Goal: Transaction & Acquisition: Book appointment/travel/reservation

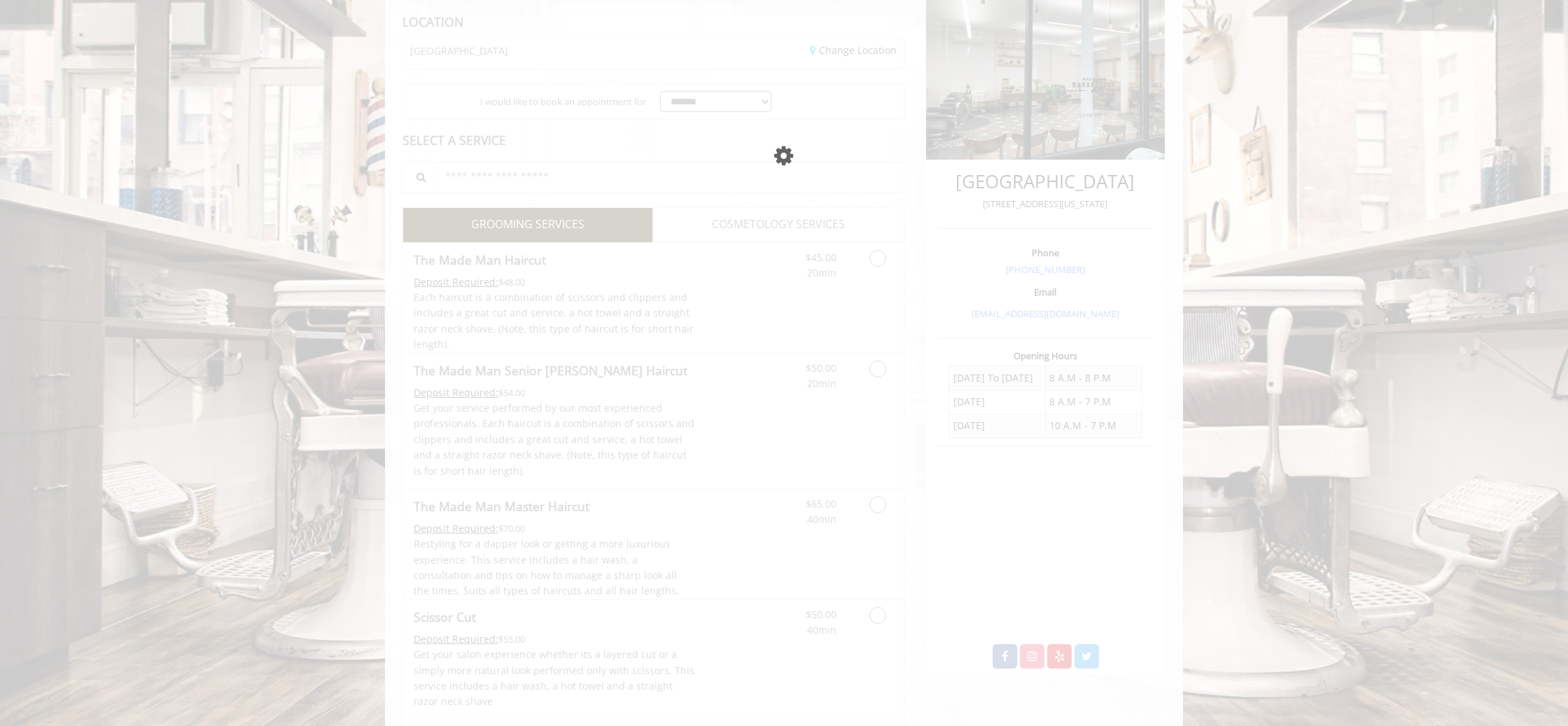
scroll to position [205, 0]
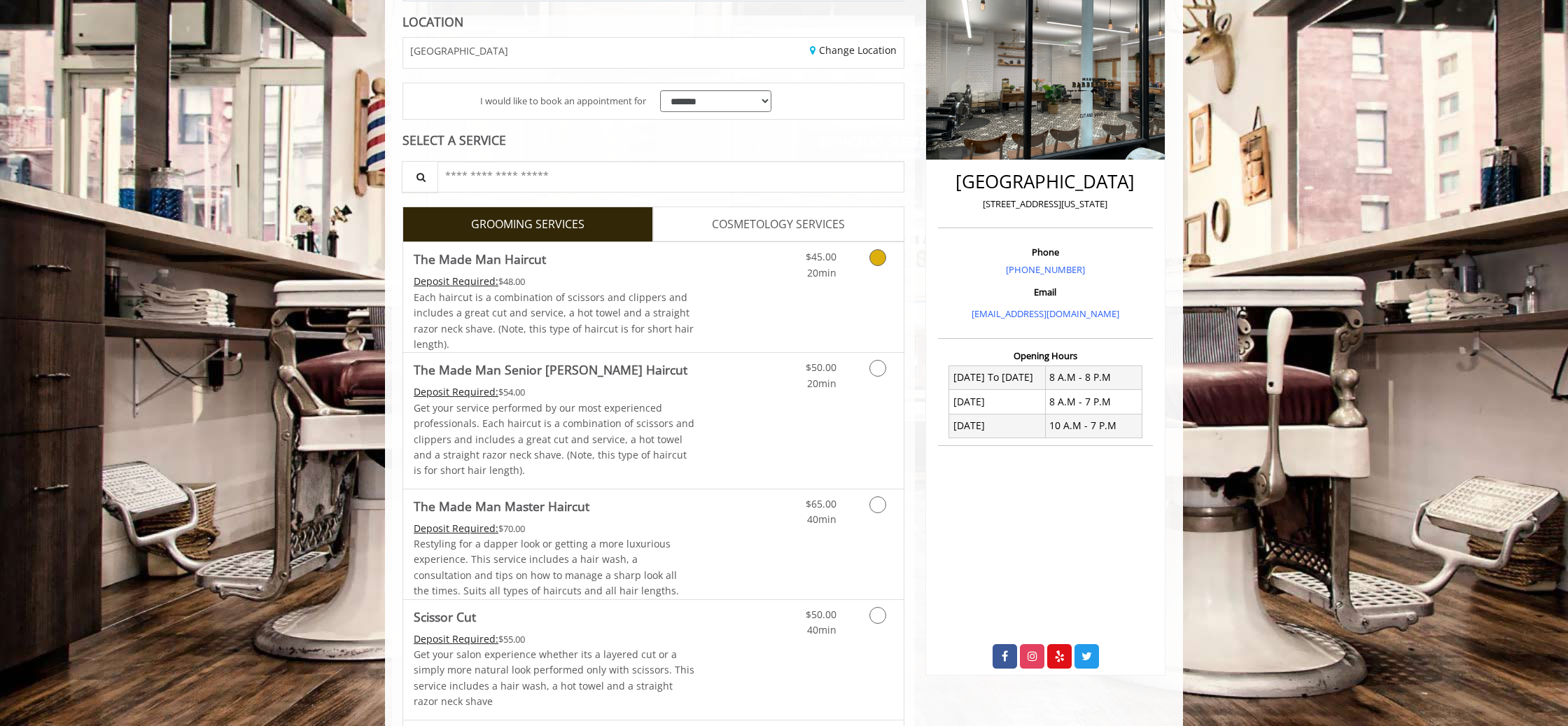
click at [876, 271] on link "Grooming services" at bounding box center [875, 261] width 36 height 38
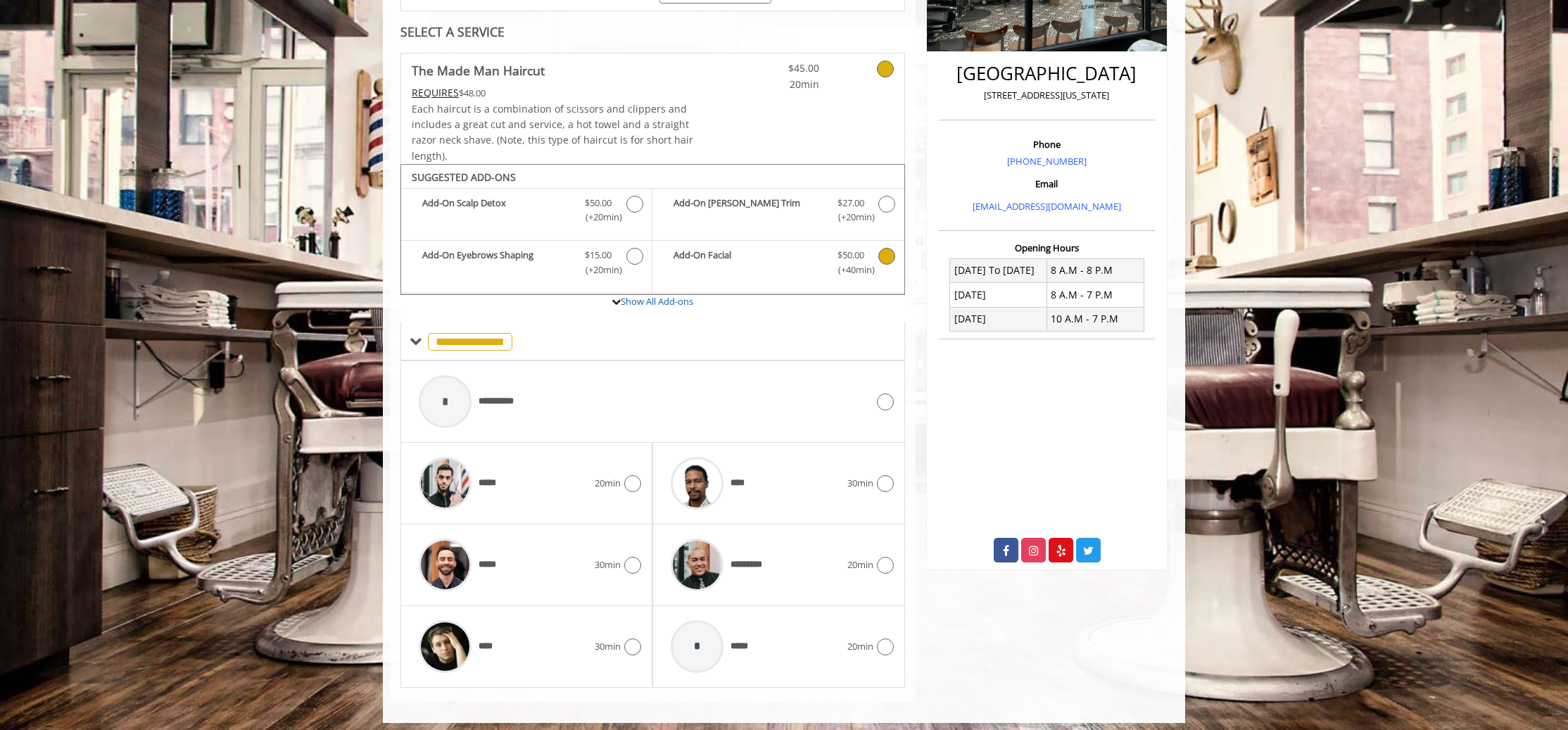
scroll to position [323, 0]
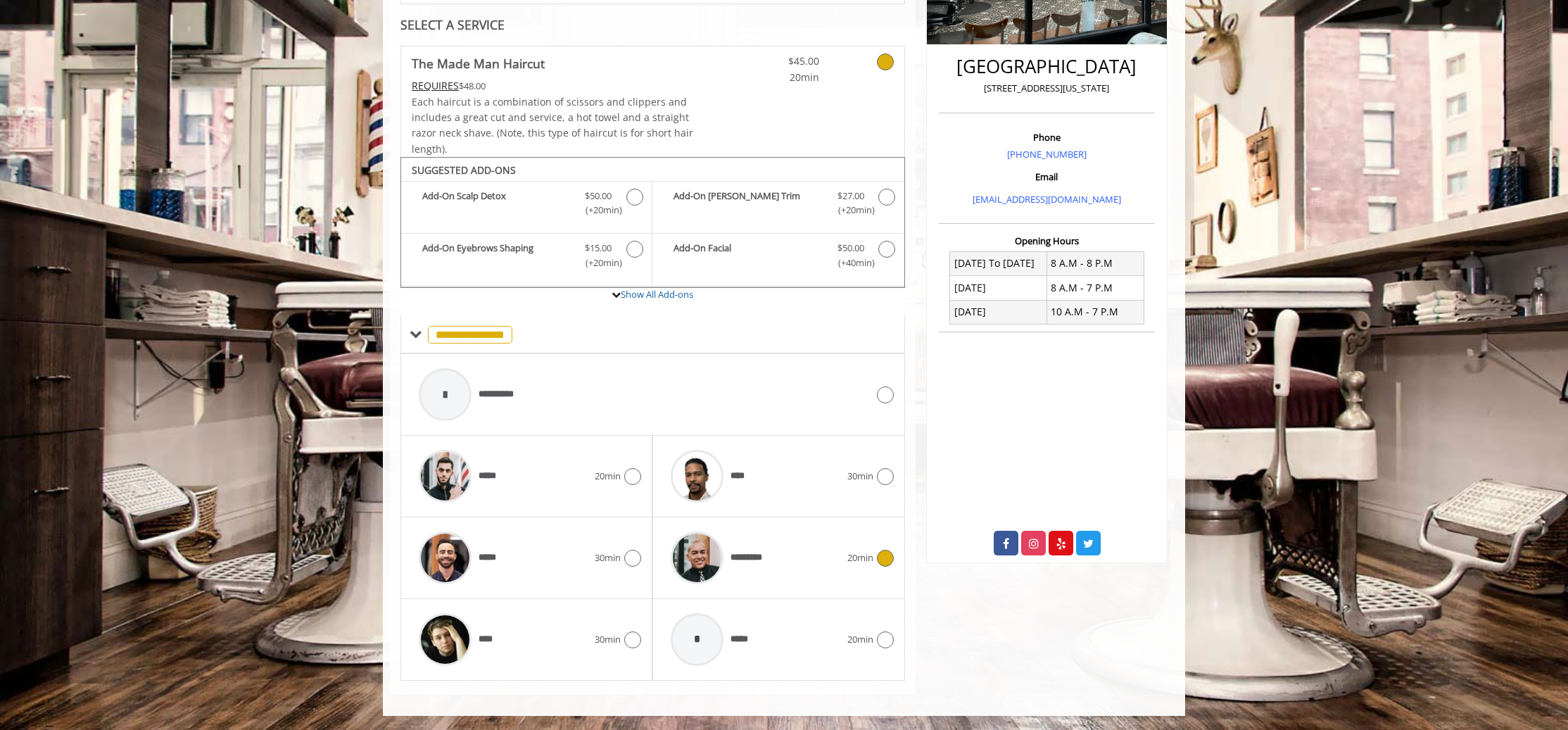
click at [840, 561] on div "*********" at bounding box center [754, 558] width 183 height 67
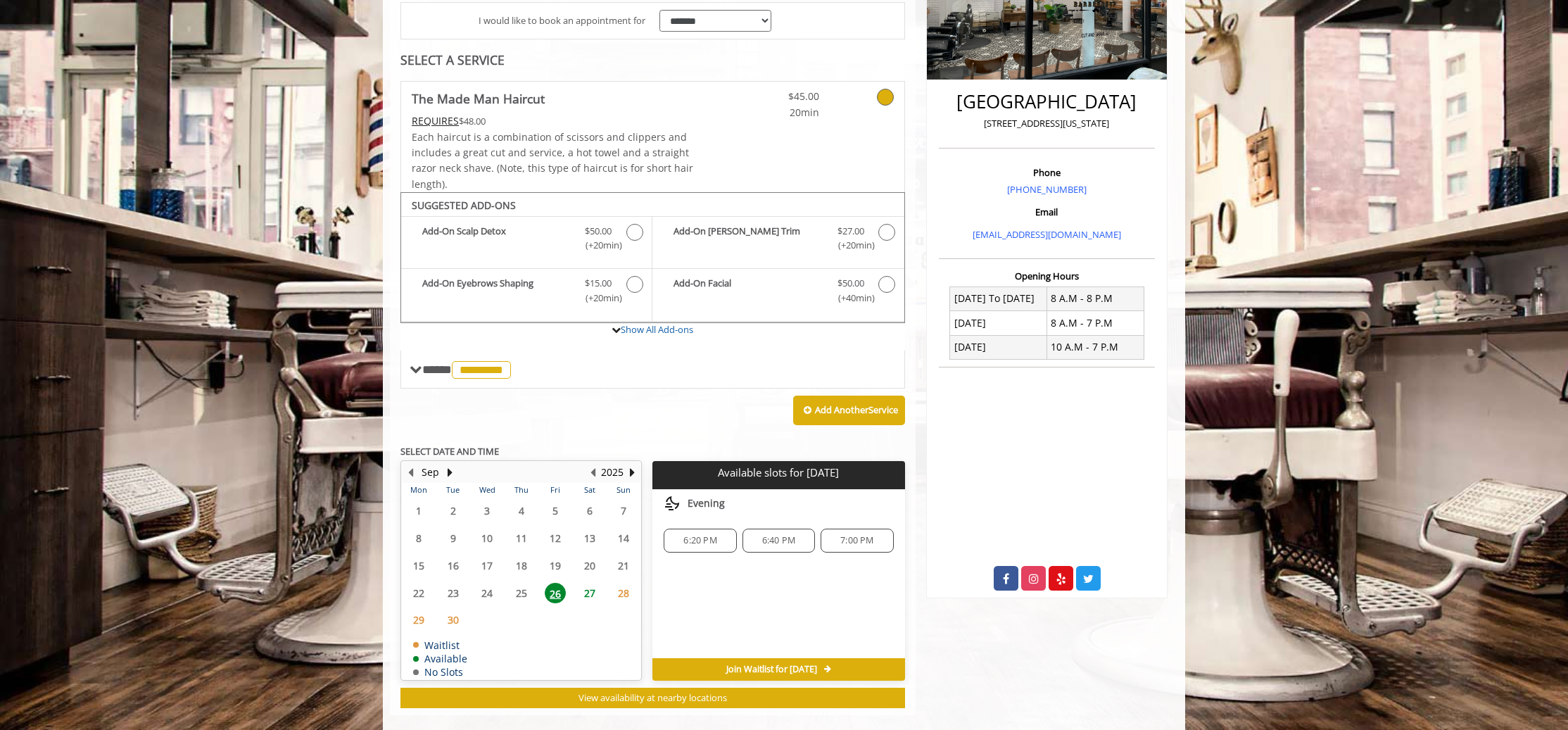
scroll to position [308, 0]
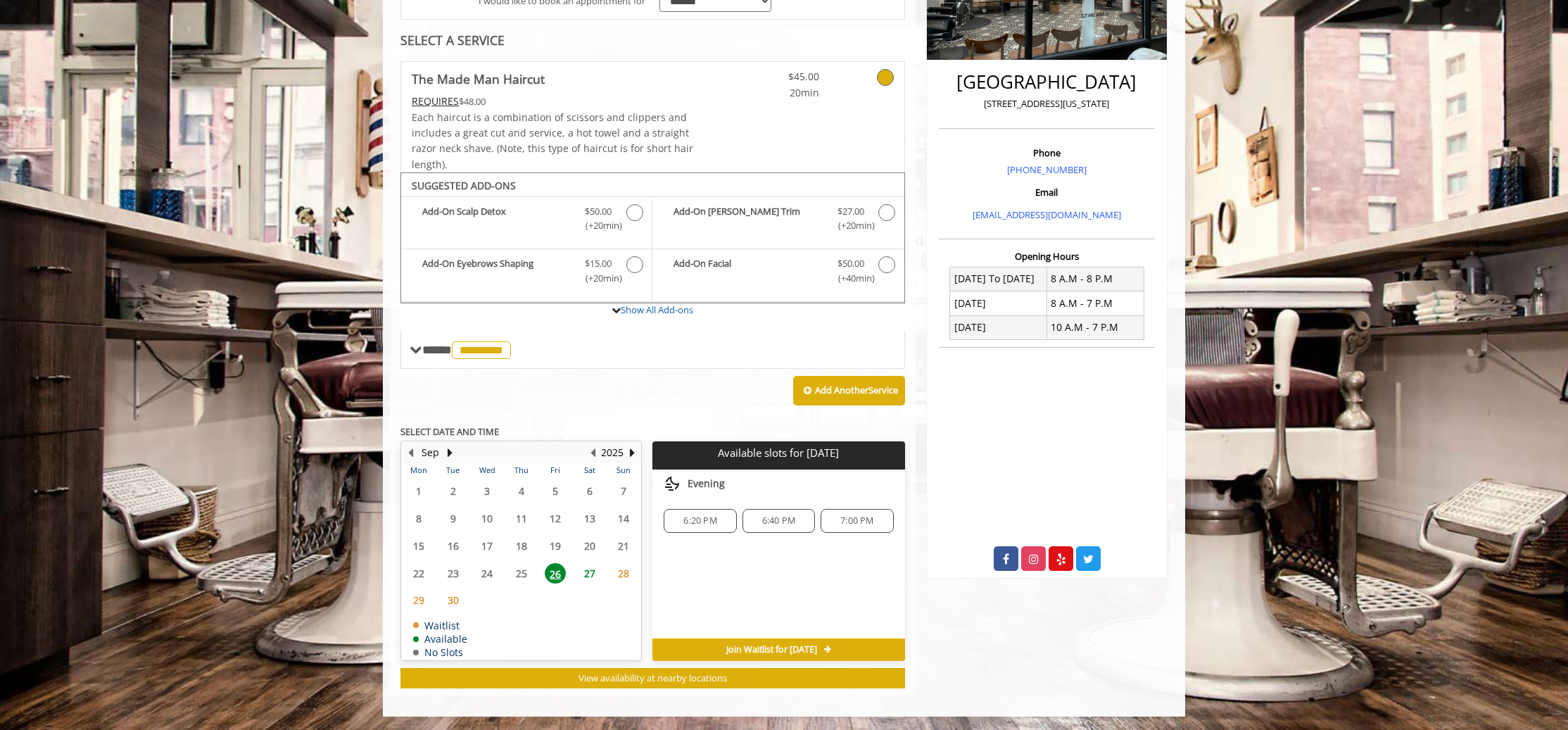
click at [593, 572] on span "27" at bounding box center [589, 573] width 21 height 20
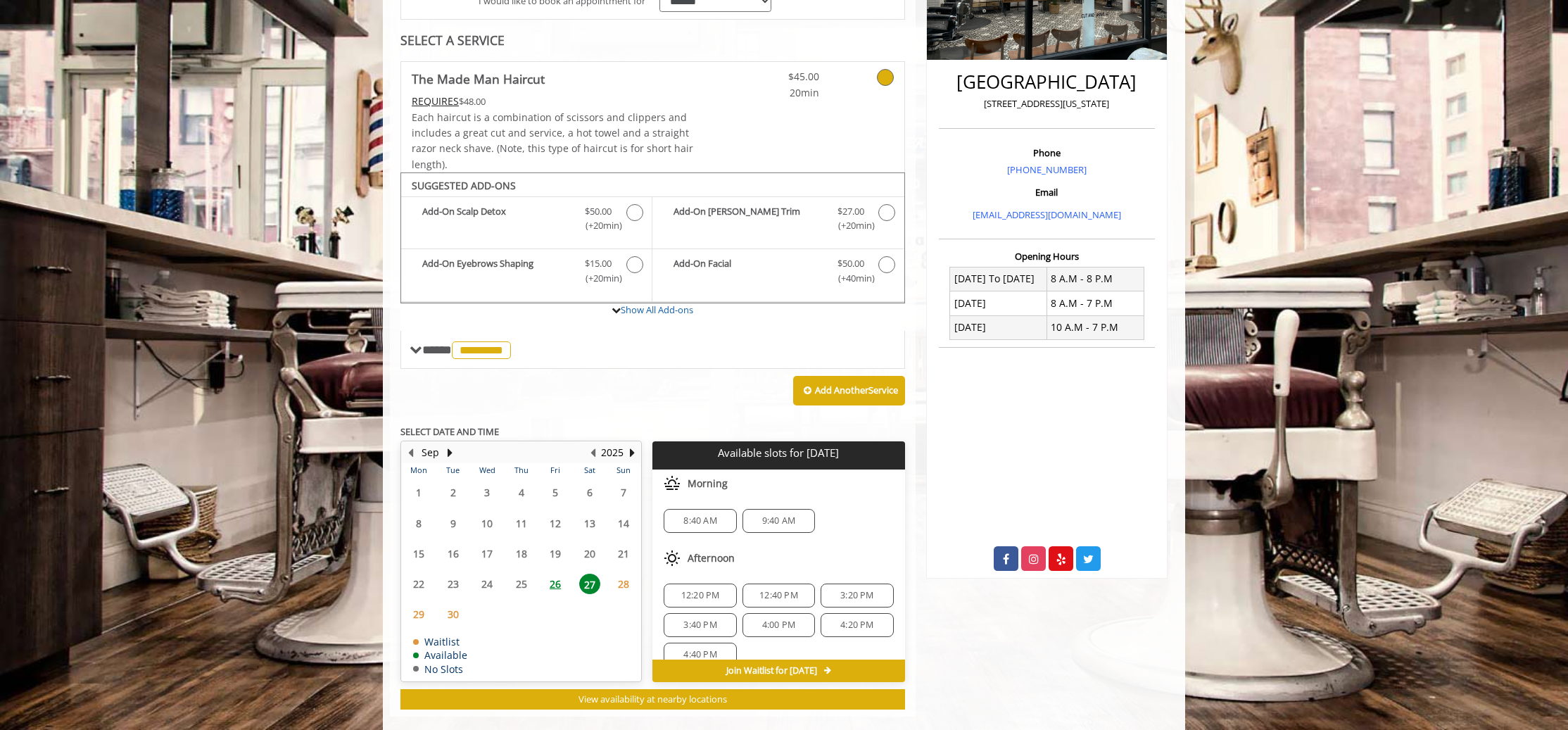
scroll to position [329, 0]
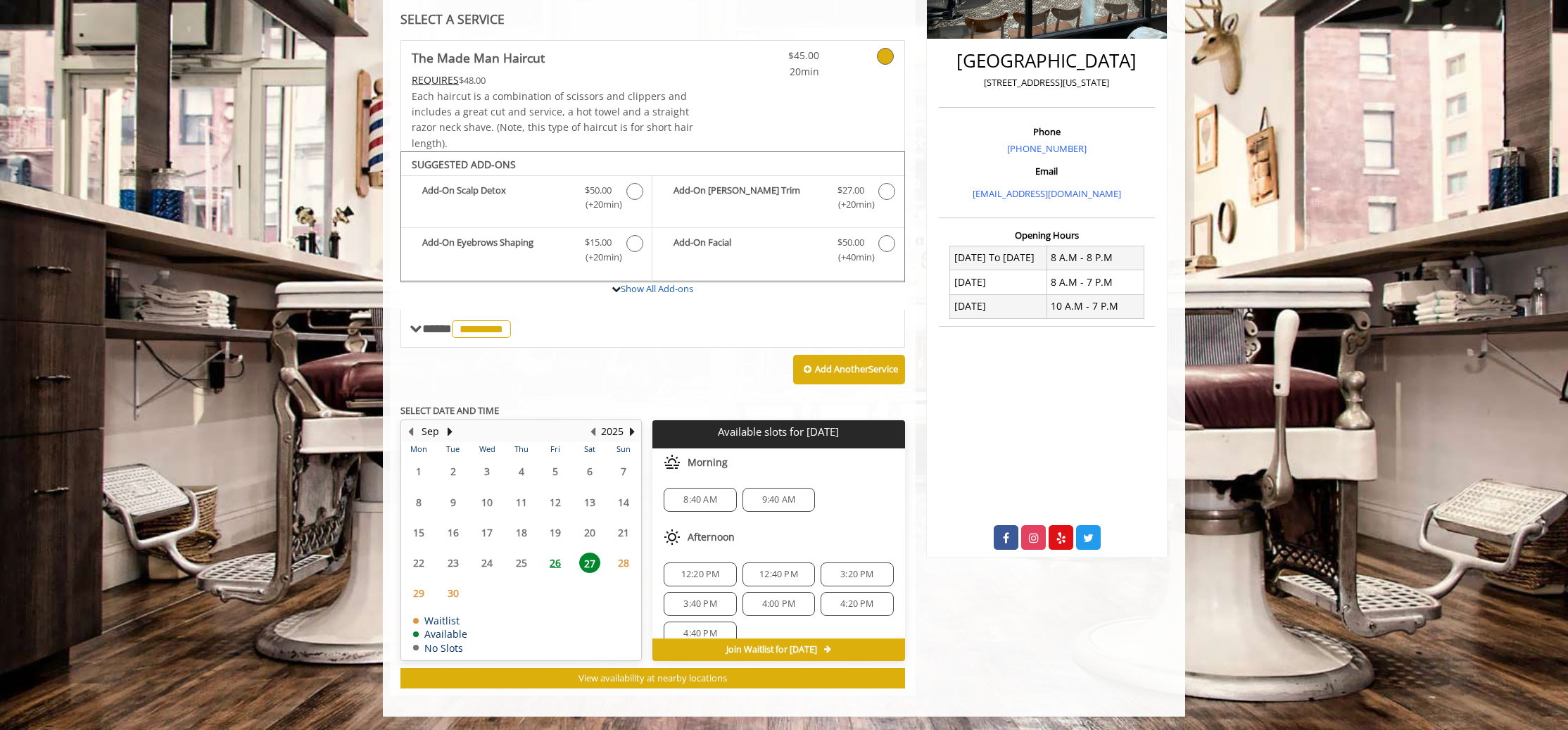
click at [626, 562] on span "28" at bounding box center [623, 562] width 21 height 20
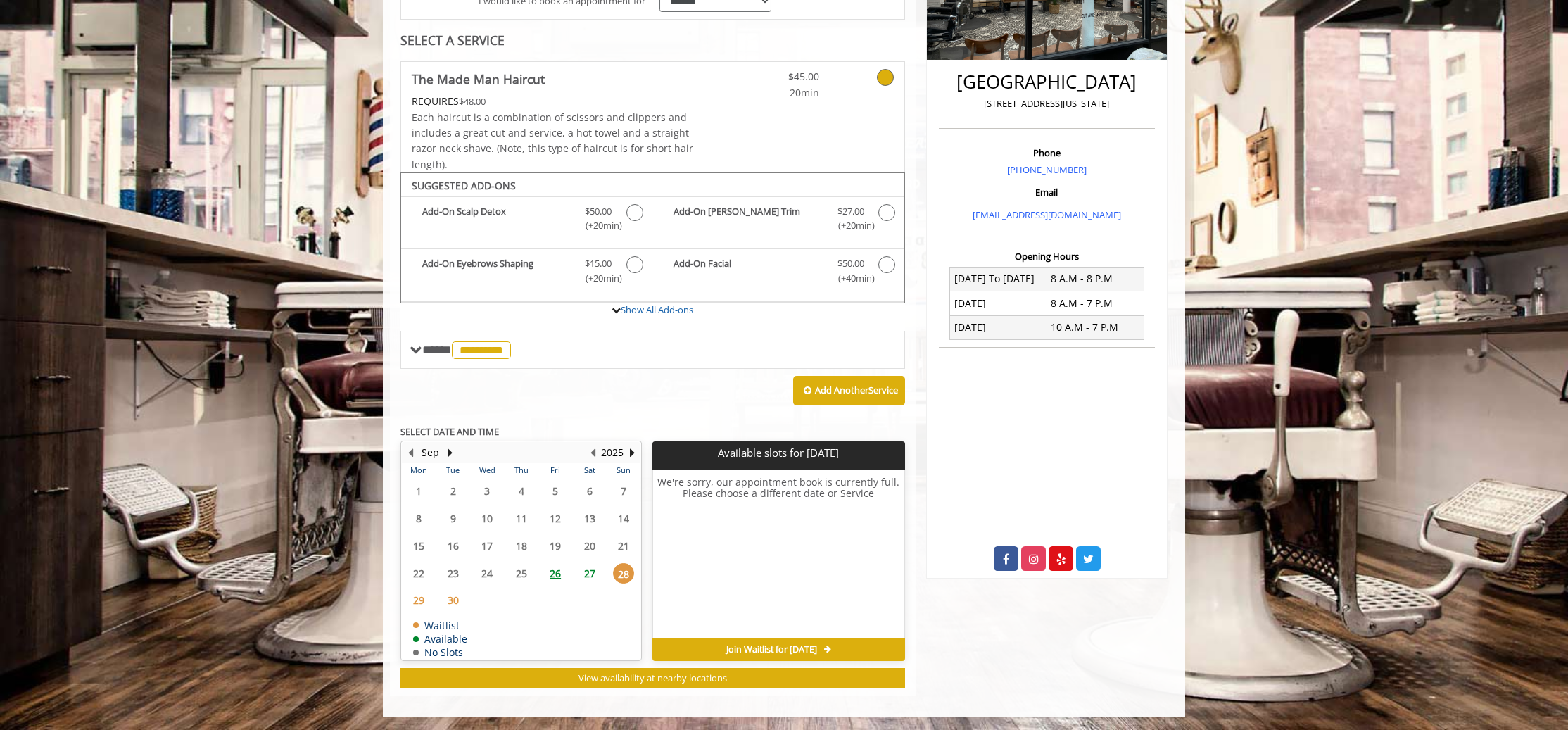
click at [590, 577] on span "27" at bounding box center [589, 573] width 21 height 20
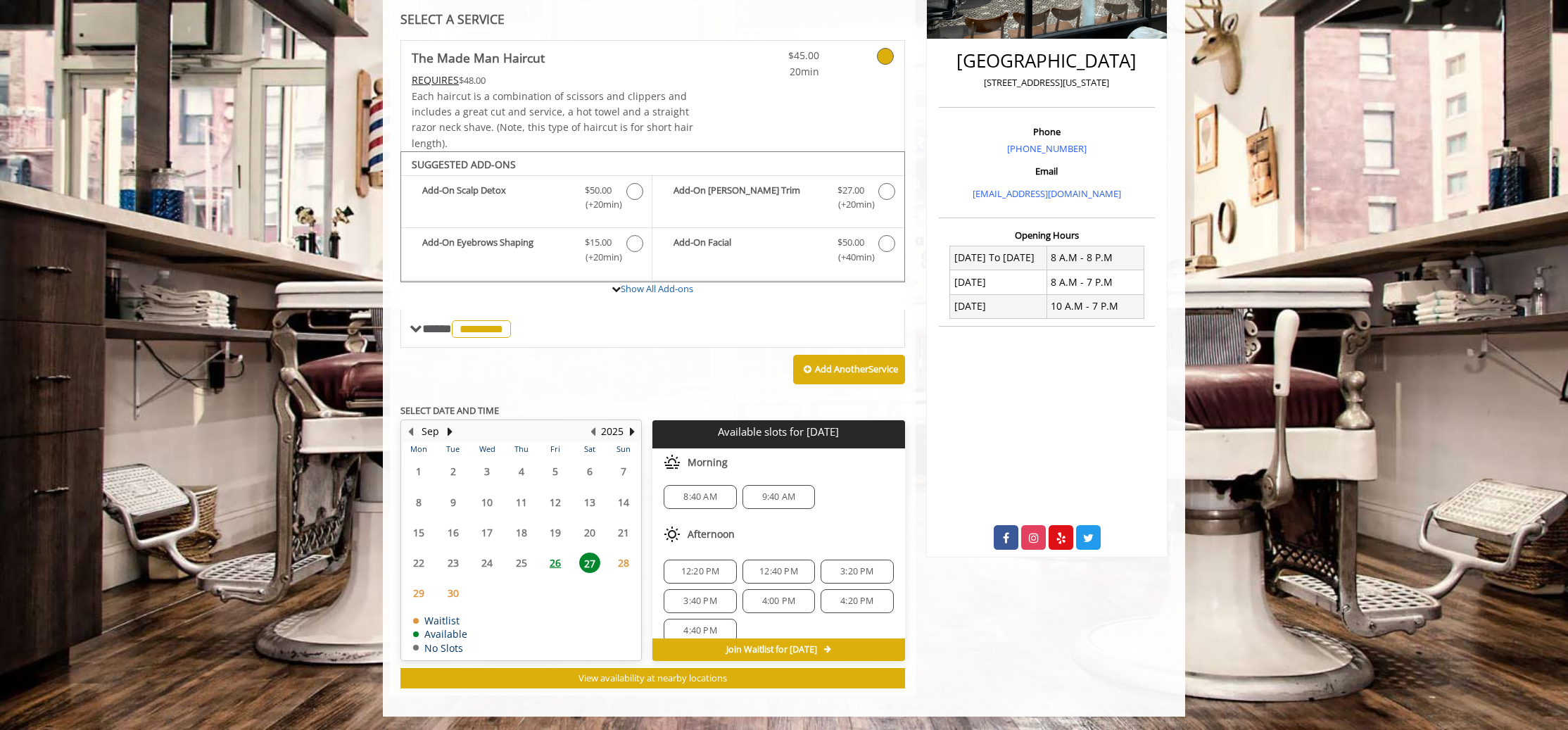
scroll to position [3, 0]
click at [774, 495] on span "9:40 AM" at bounding box center [779, 497] width 33 height 11
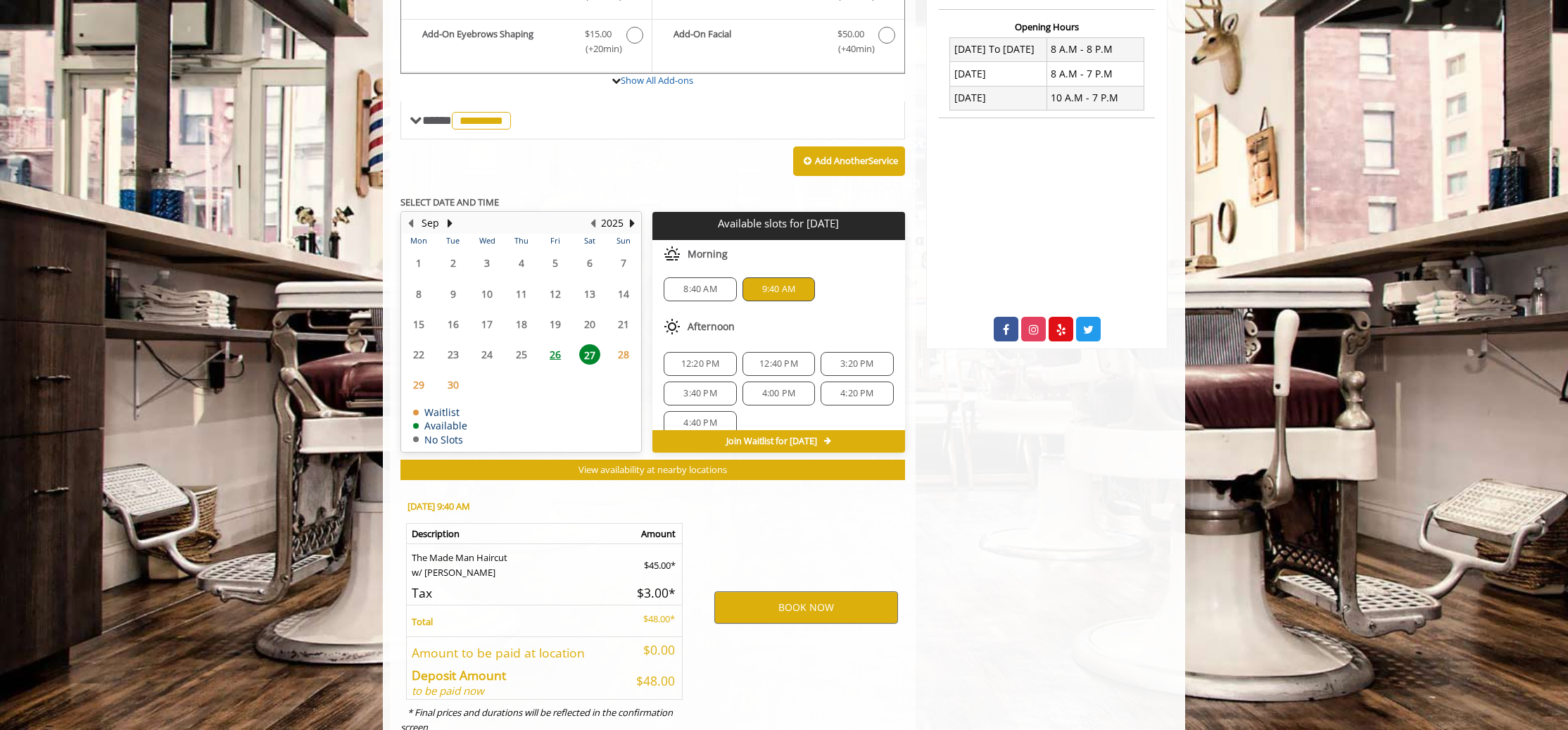
scroll to position [583, 0]
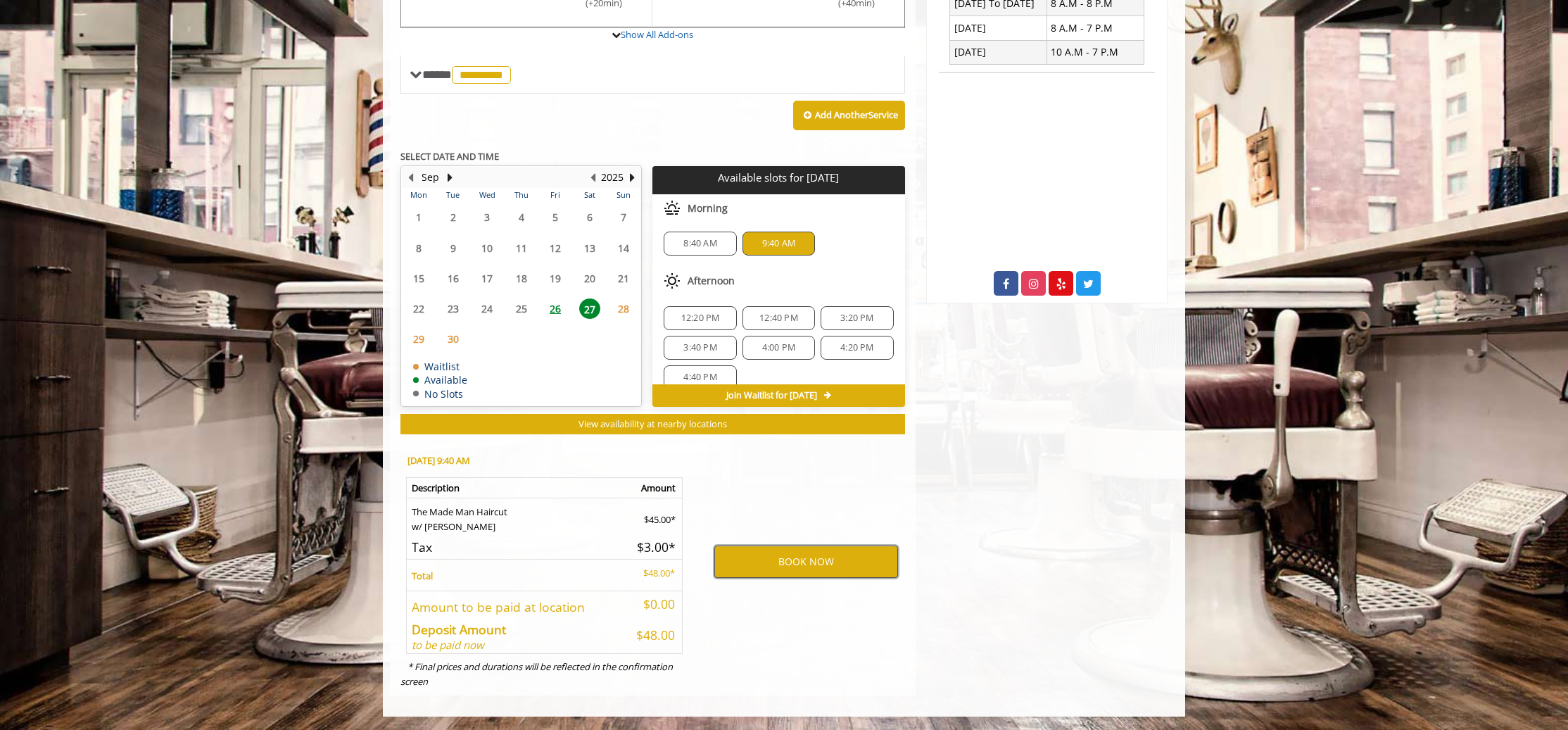
click at [749, 559] on button "BOOK NOW" at bounding box center [806, 561] width 184 height 33
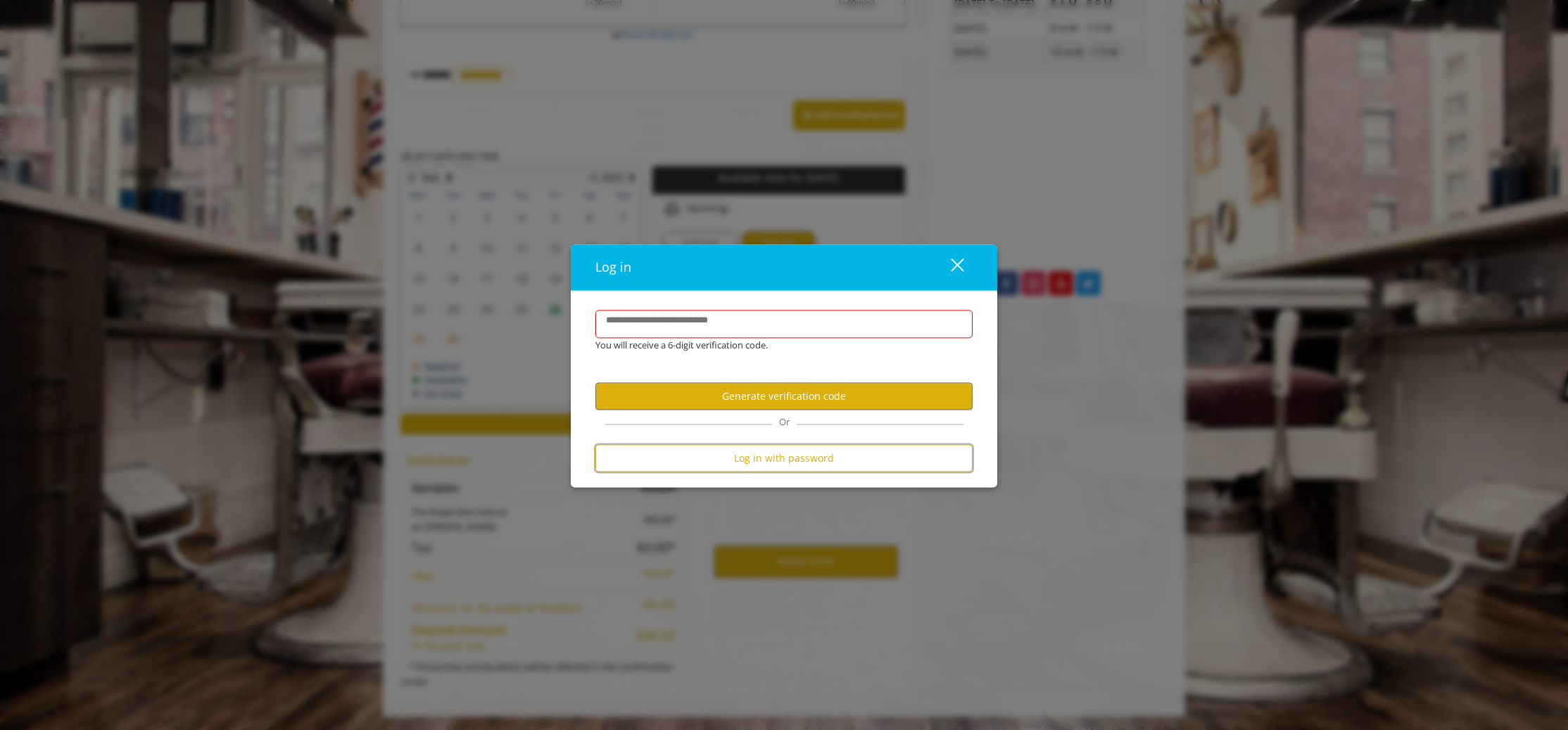
drag, startPoint x: 814, startPoint y: 455, endPoint x: 742, endPoint y: 330, distance: 144.3
click at [742, 330] on form "**********" at bounding box center [784, 395] width 377 height 169
click at [768, 460] on button "Log in with password" at bounding box center [784, 458] width 377 height 28
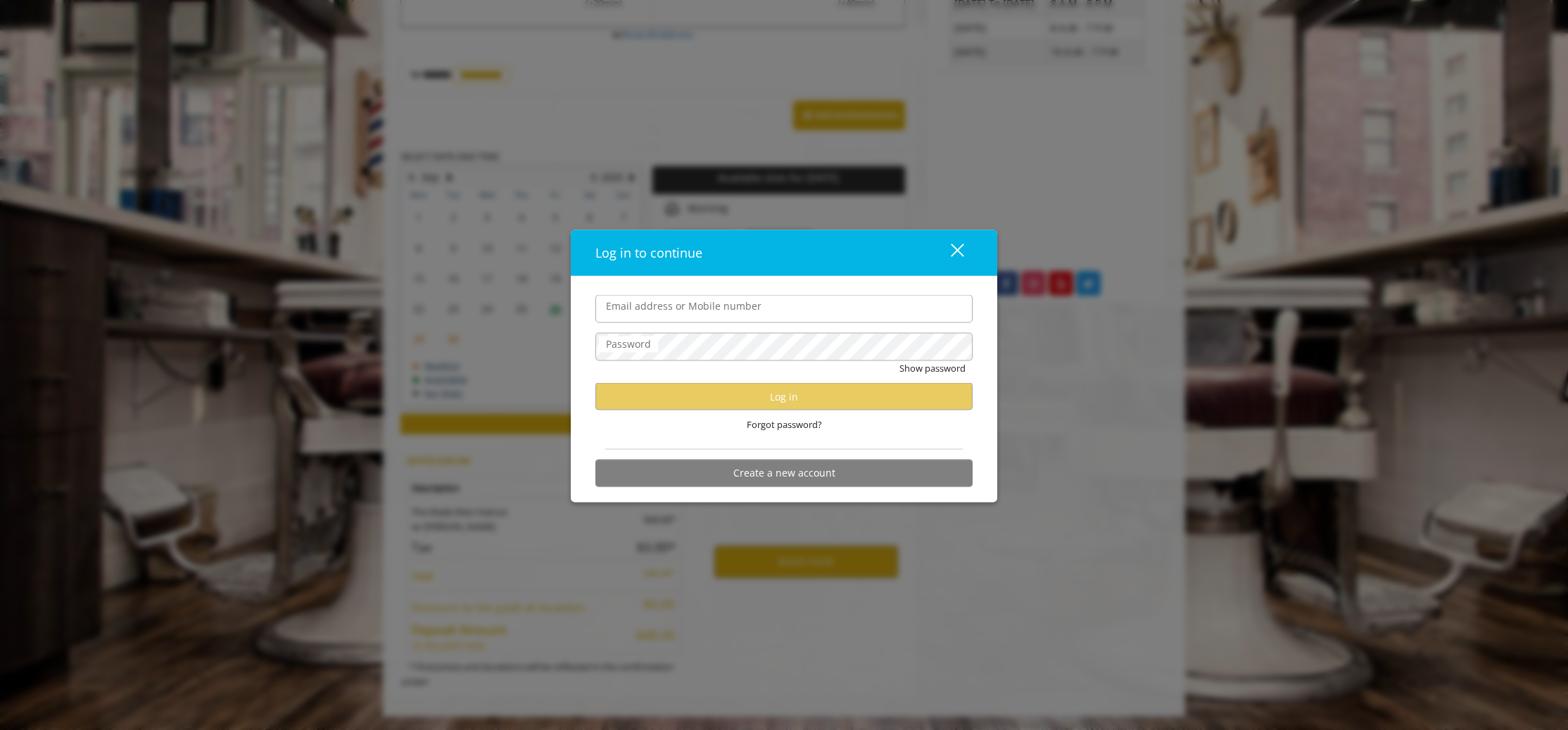
type input "**********"
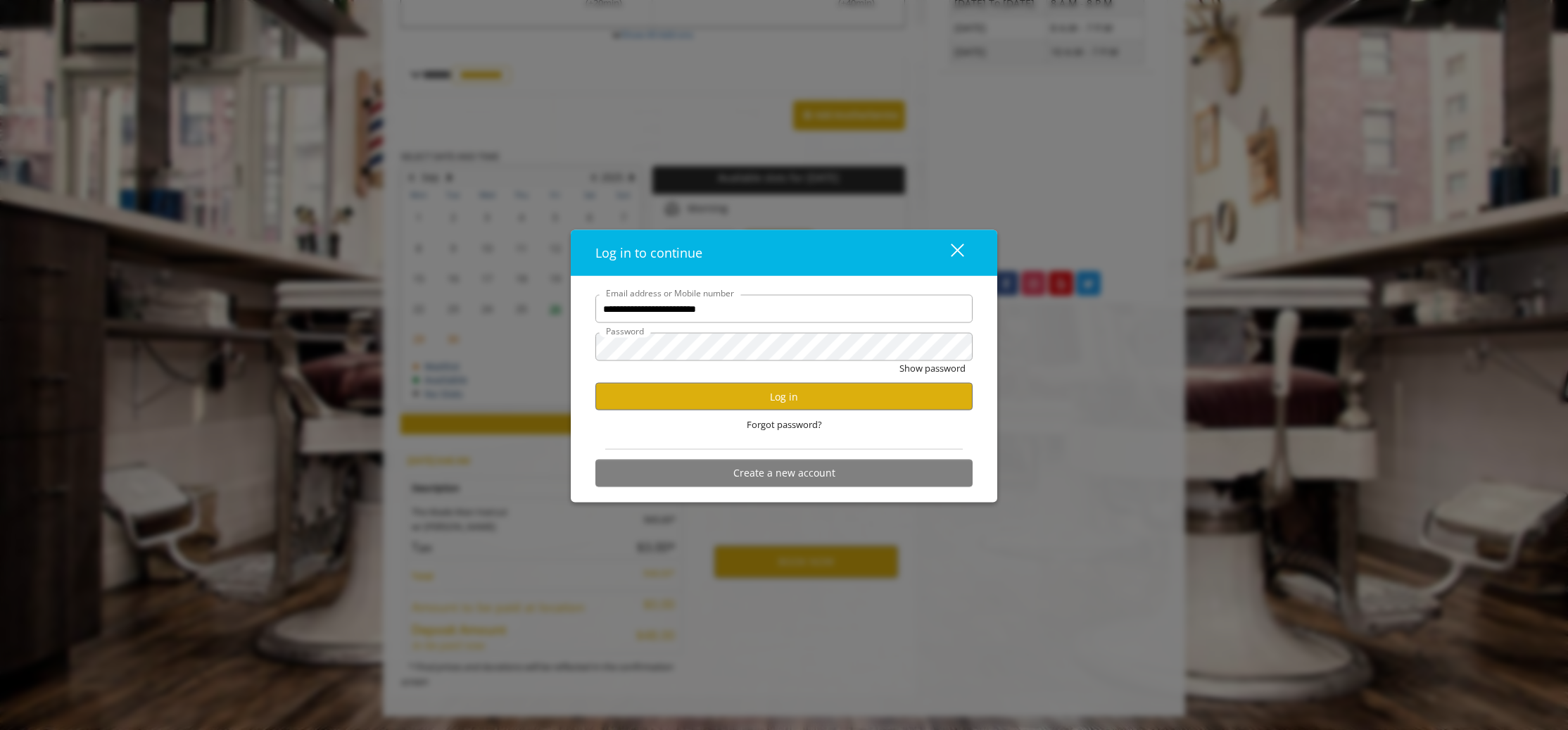
scroll to position [0, 0]
click at [743, 399] on button "Log in" at bounding box center [784, 396] width 377 height 28
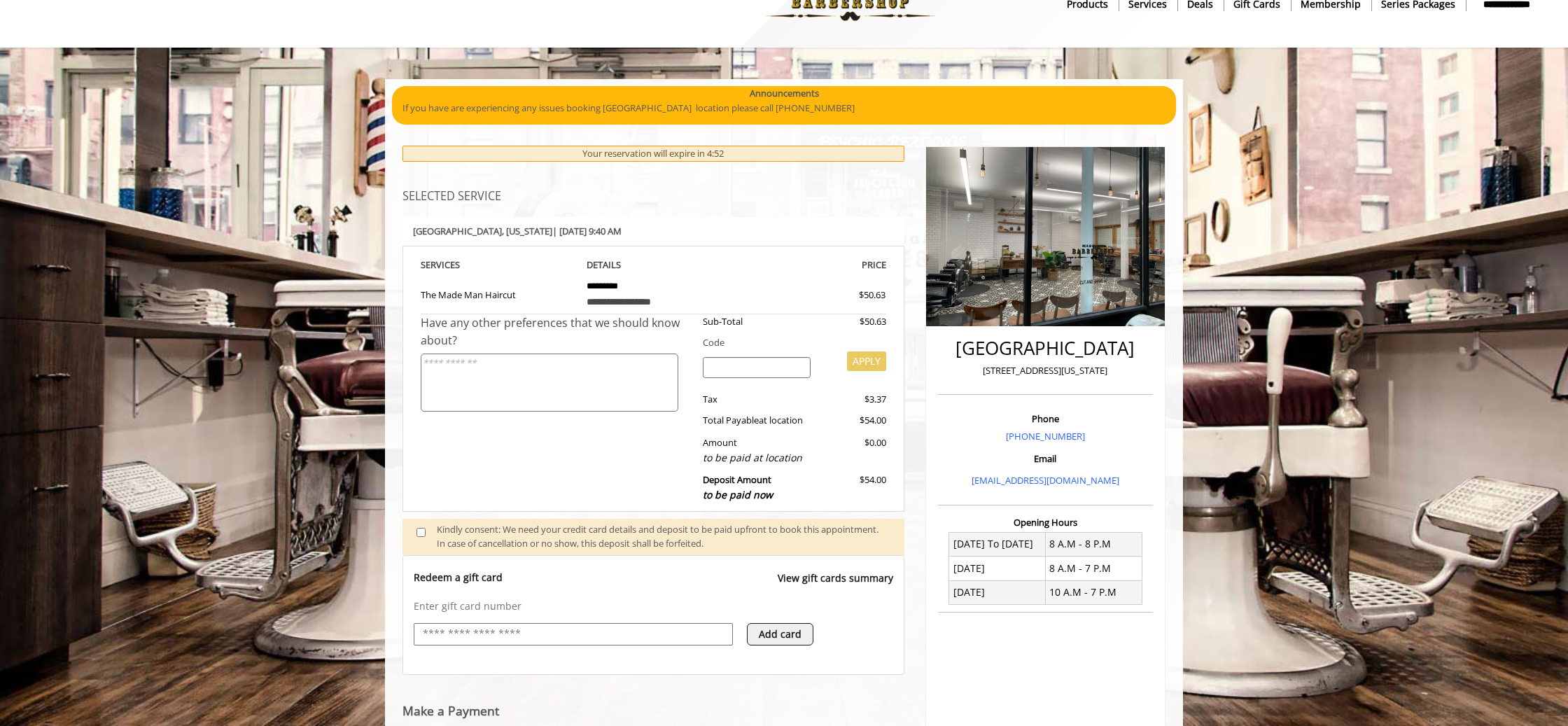
scroll to position [192, 0]
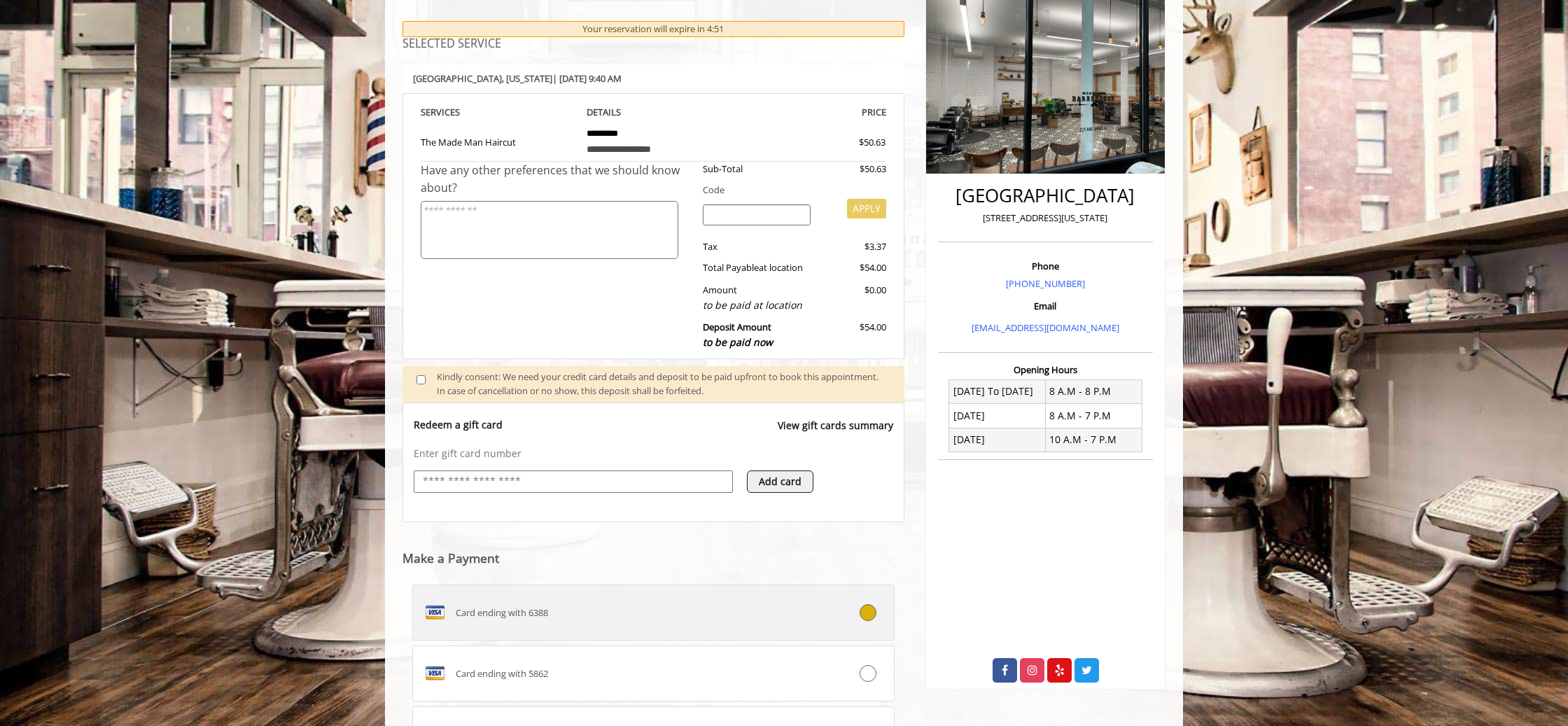
click at [571, 616] on div "Card ending with 6388" at bounding box center [612, 612] width 400 height 22
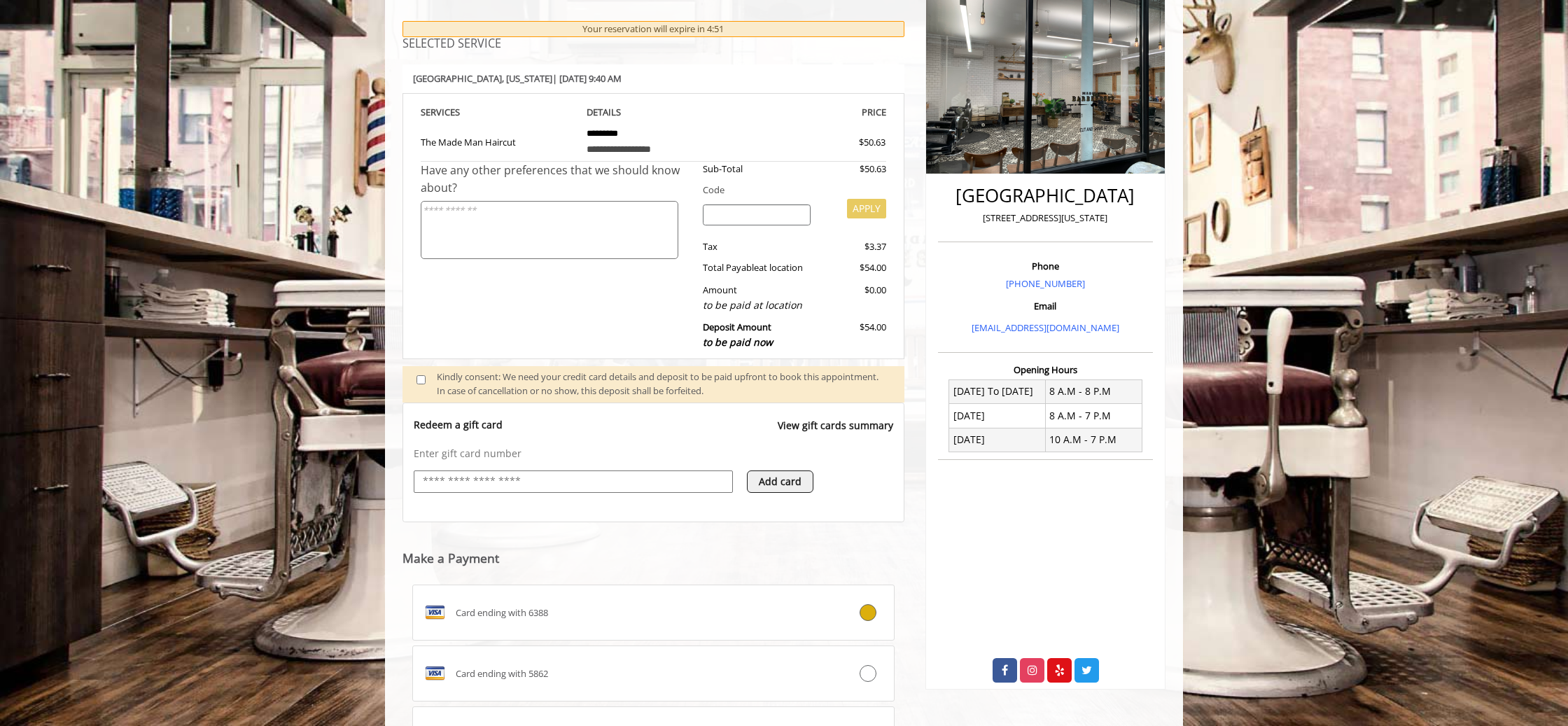
scroll to position [374, 0]
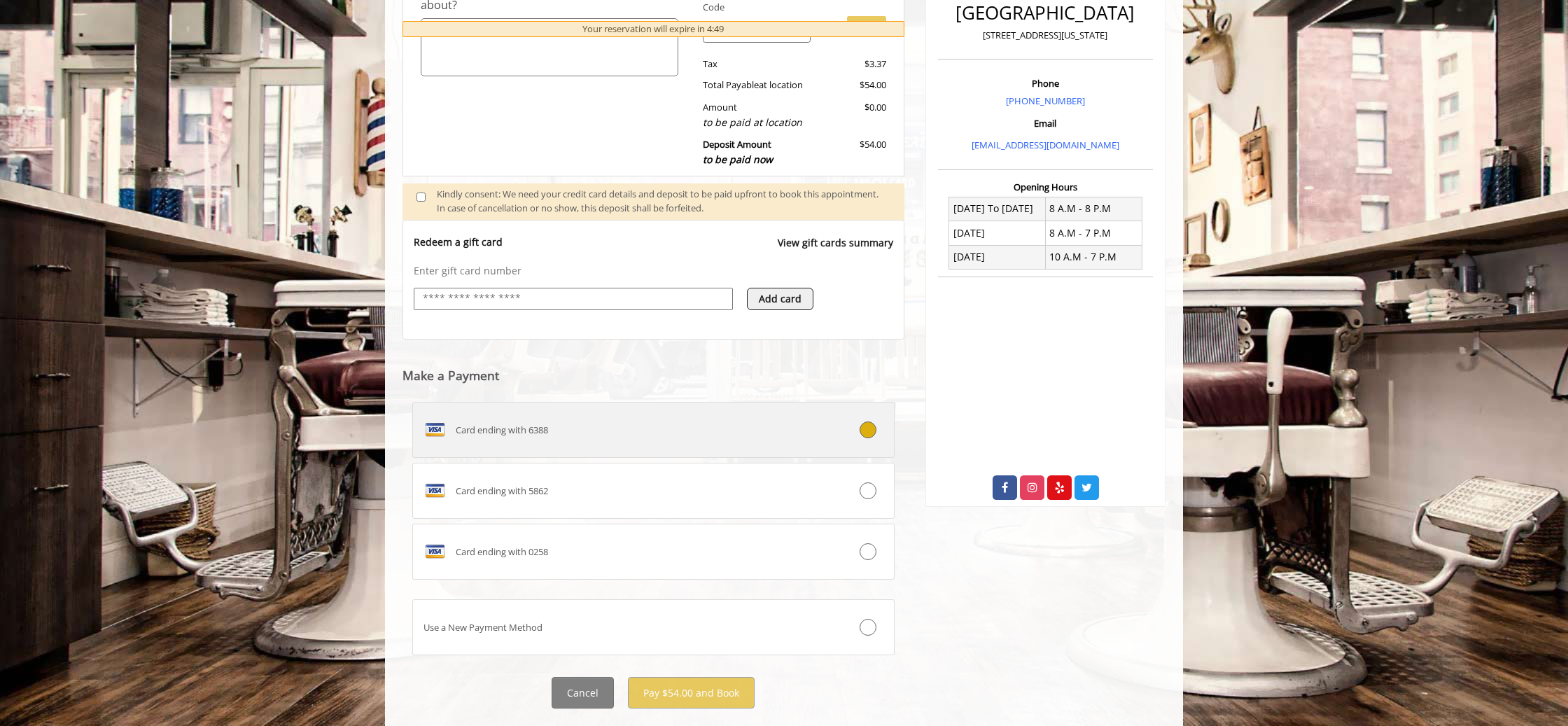
click at [861, 433] on icon at bounding box center [868, 430] width 17 height 17
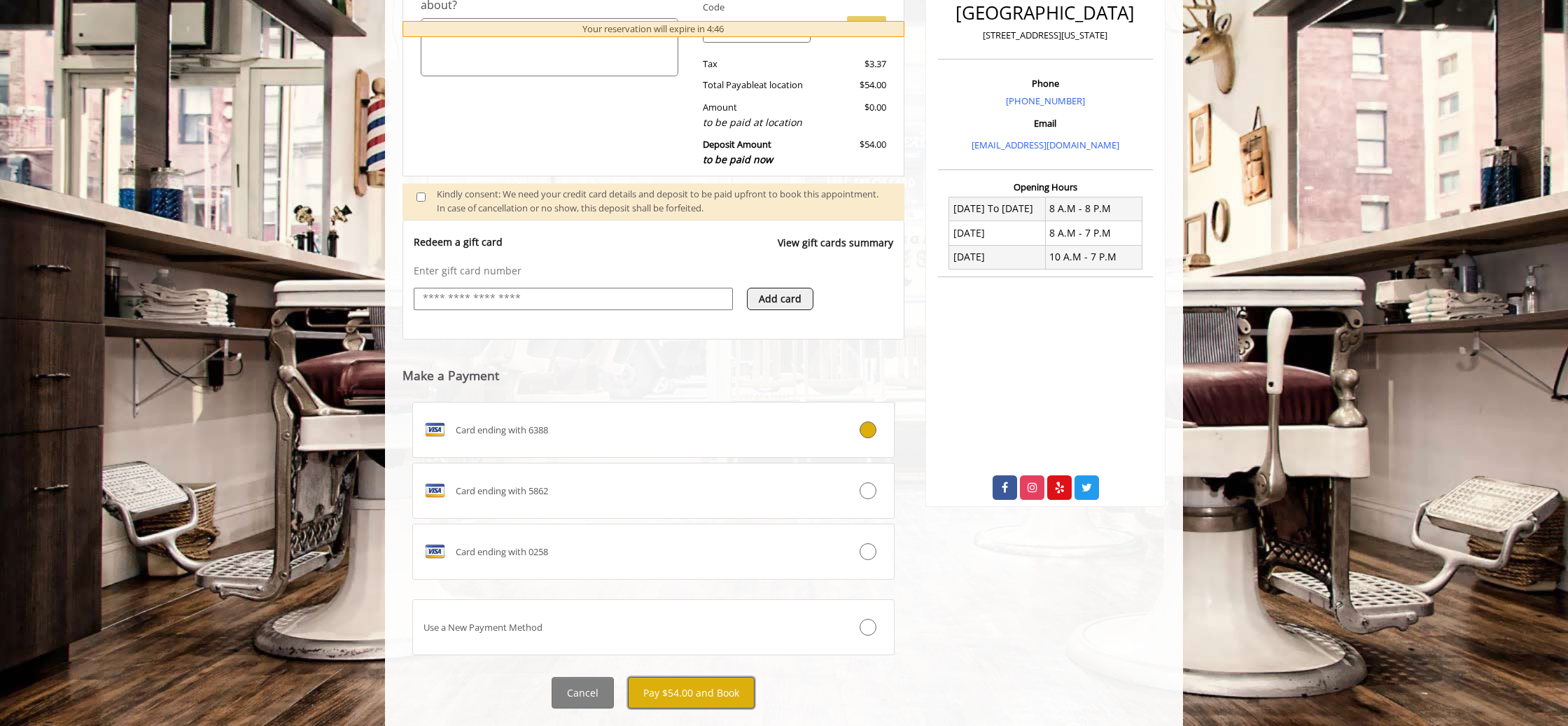
click at [700, 692] on button "Pay $54.00 and Book" at bounding box center [691, 693] width 126 height 32
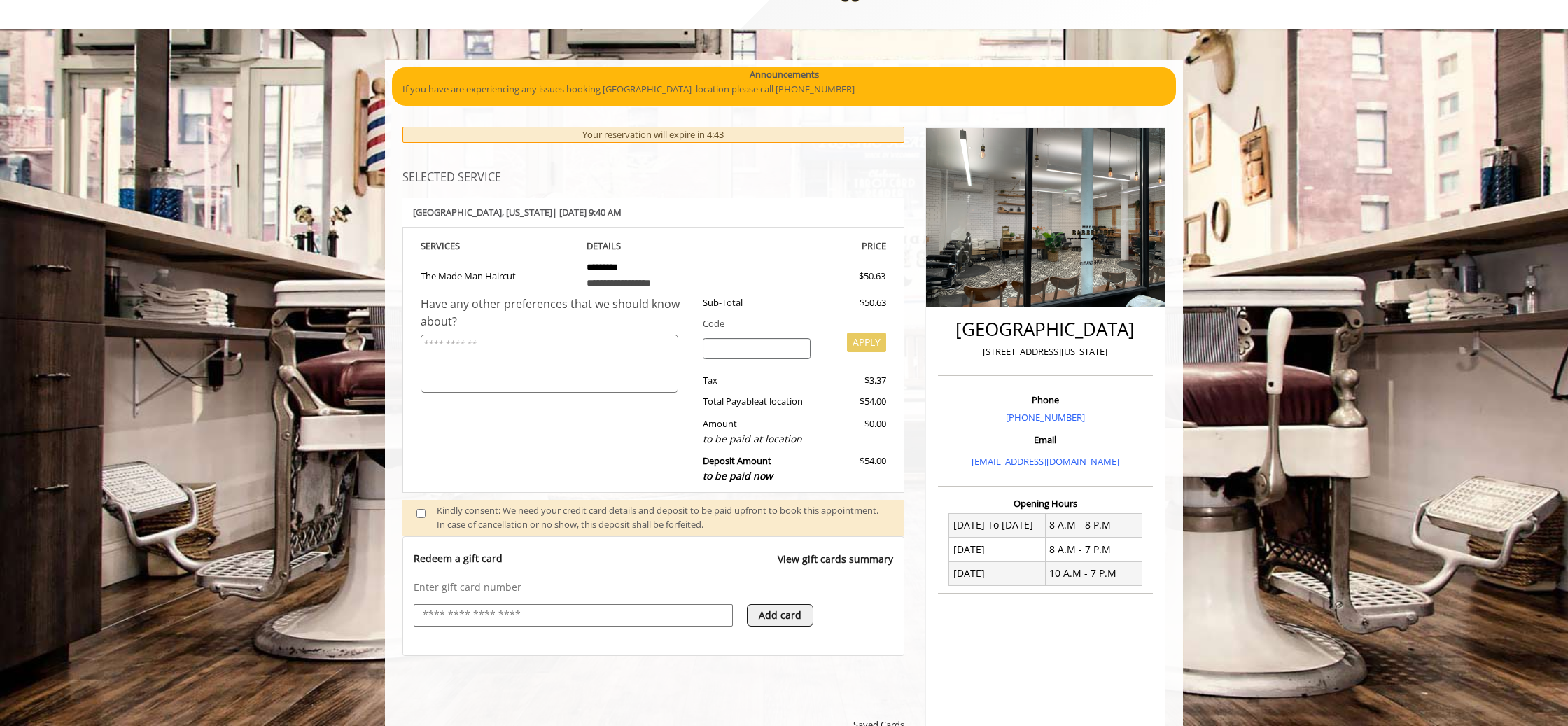
scroll to position [0, 0]
